Goal: Information Seeking & Learning: Learn about a topic

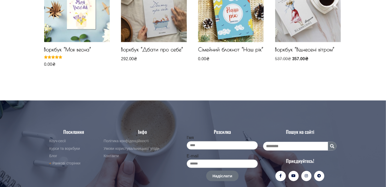
scroll to position [392, 0]
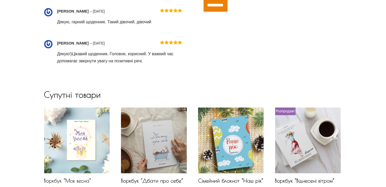
click at [80, 148] on img at bounding box center [77, 140] width 66 height 66
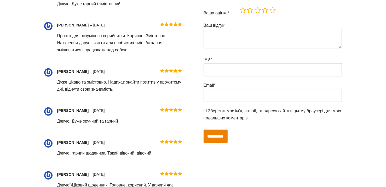
scroll to position [0, 0]
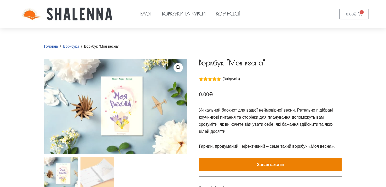
click at [86, 173] on img at bounding box center [98, 174] width 34 height 34
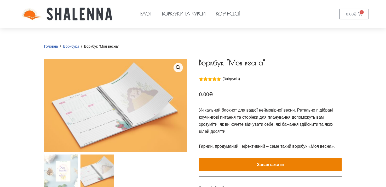
click at [180, 67] on link "Перегляд галереї зображень у повноекранному режимі" at bounding box center [178, 67] width 9 height 9
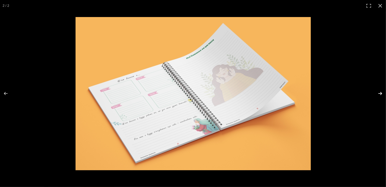
click at [382, 92] on button "Далі (стрілка вправо)" at bounding box center [377, 93] width 18 height 26
